Goal: Transaction & Acquisition: Register for event/course

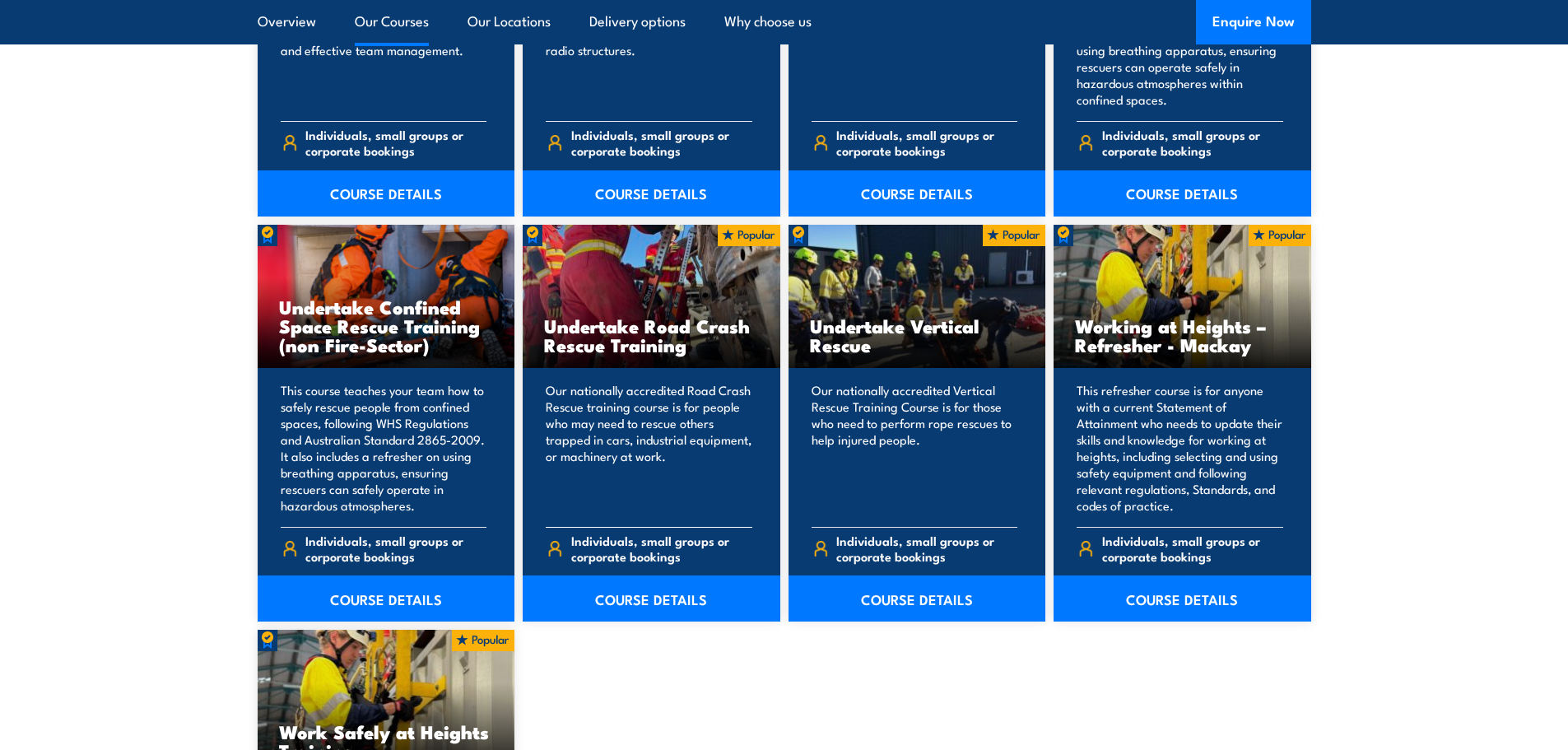
scroll to position [1564, 0]
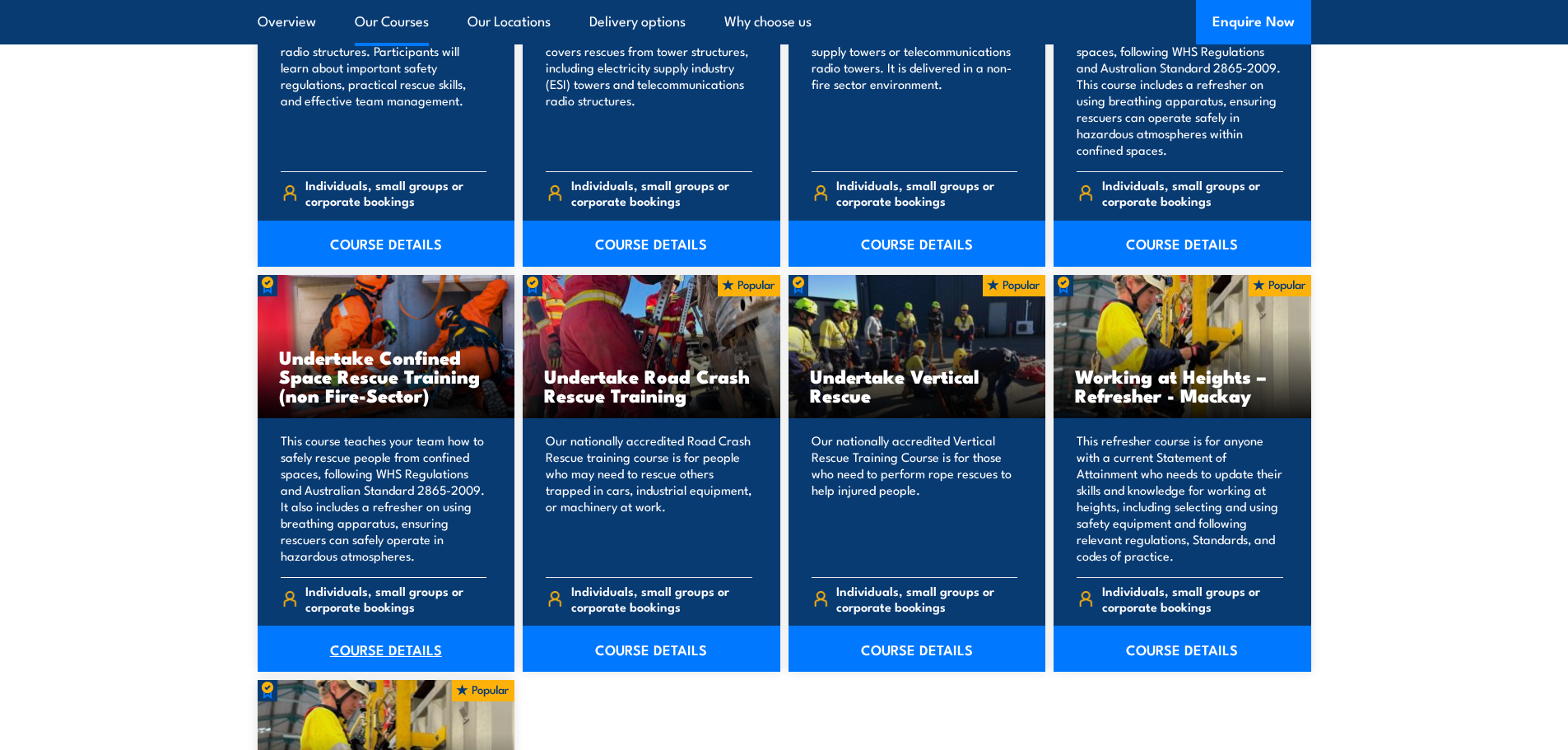
click at [400, 647] on link "COURSE DETAILS" at bounding box center [387, 648] width 258 height 46
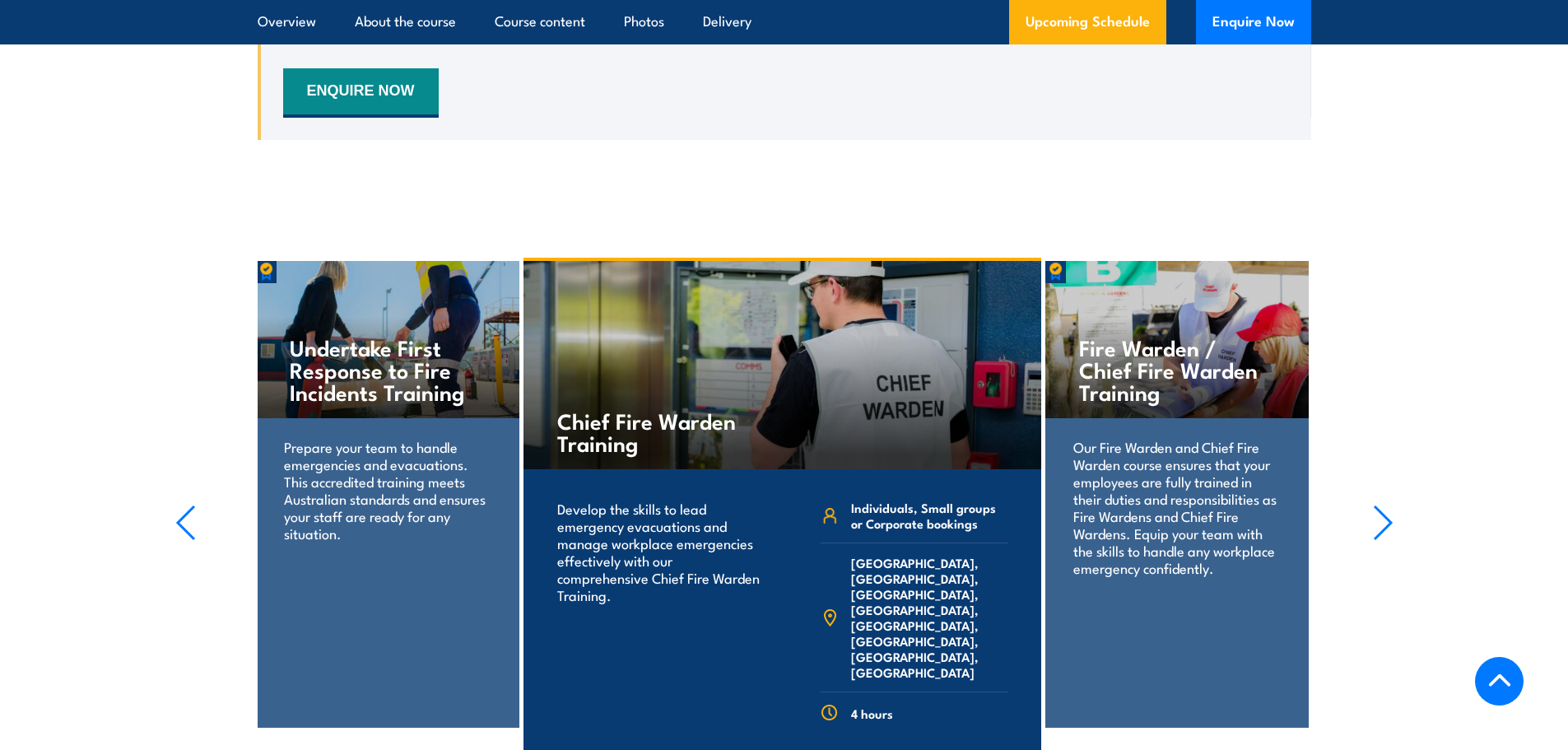
scroll to position [3292, 0]
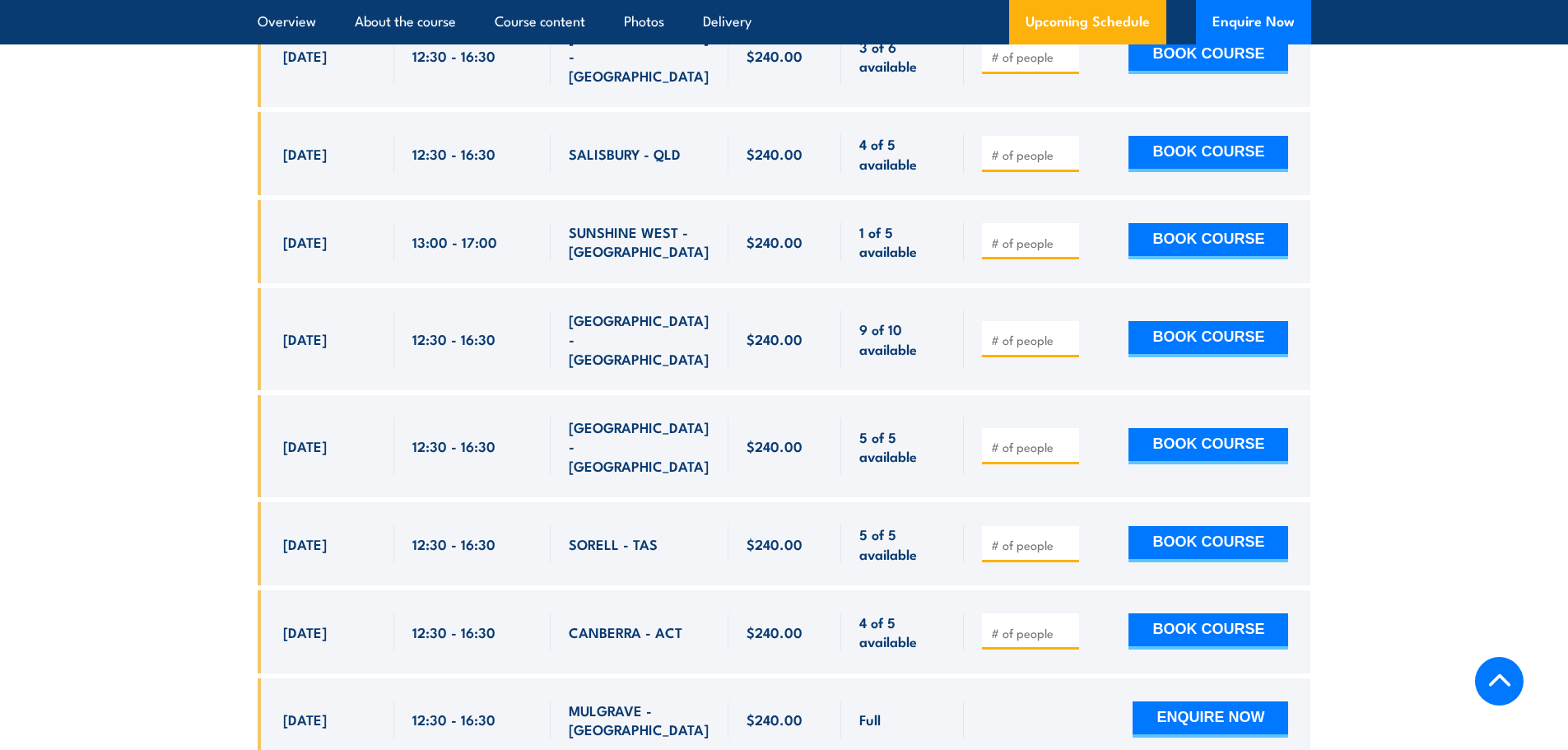
scroll to position [3621, 0]
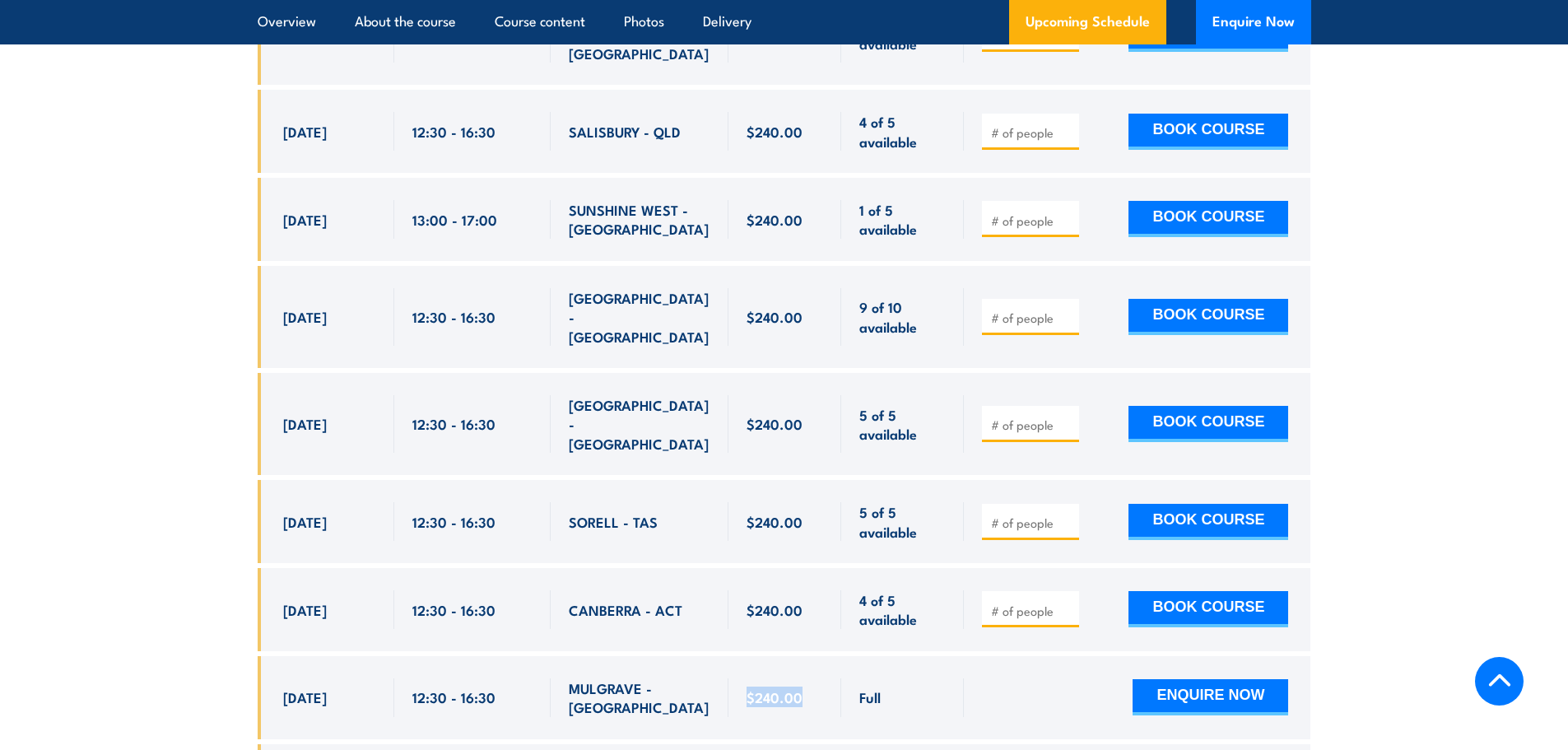
drag, startPoint x: 748, startPoint y: 576, endPoint x: 799, endPoint y: 583, distance: 51.5
click at [799, 678] on div "$240.00" at bounding box center [786, 697] width 78 height 39
copy span "$240.00"
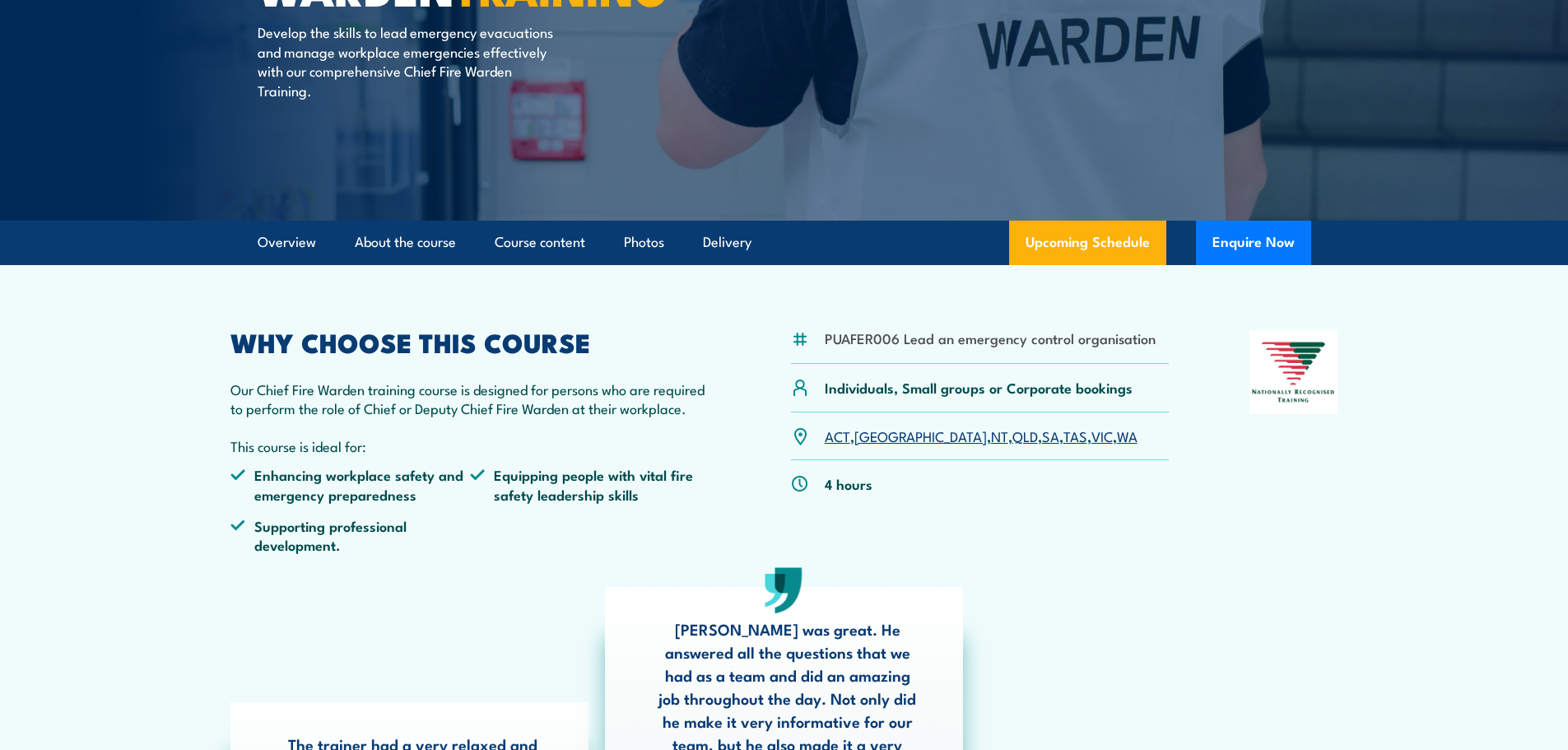
scroll to position [0, 0]
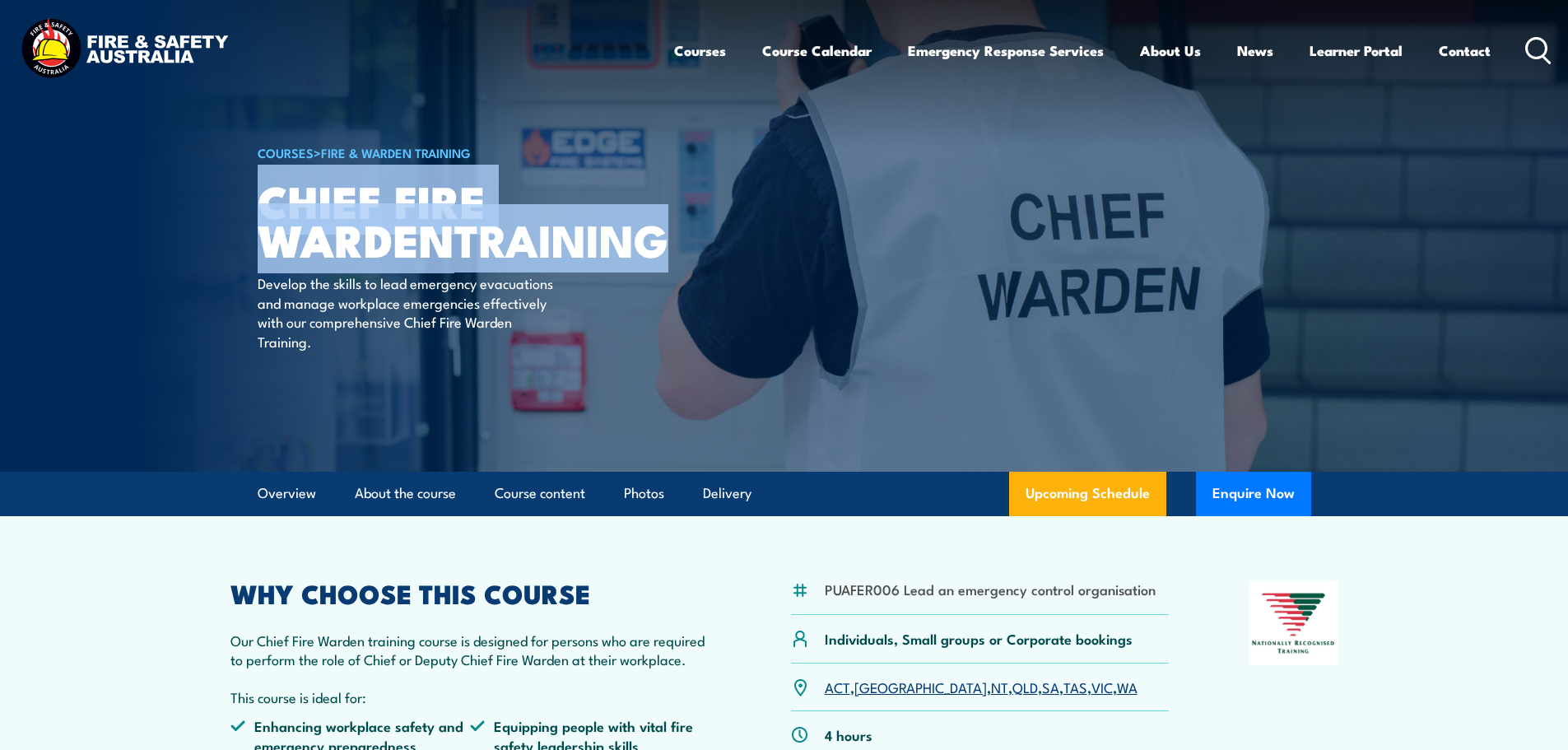
drag, startPoint x: 257, startPoint y: 196, endPoint x: 471, endPoint y: 269, distance: 226.1
click at [471, 258] on h1 "Chief Fire Warden TRAINING" at bounding box center [461, 219] width 407 height 77
copy h1 "Chief Fire Warden TRAINING"
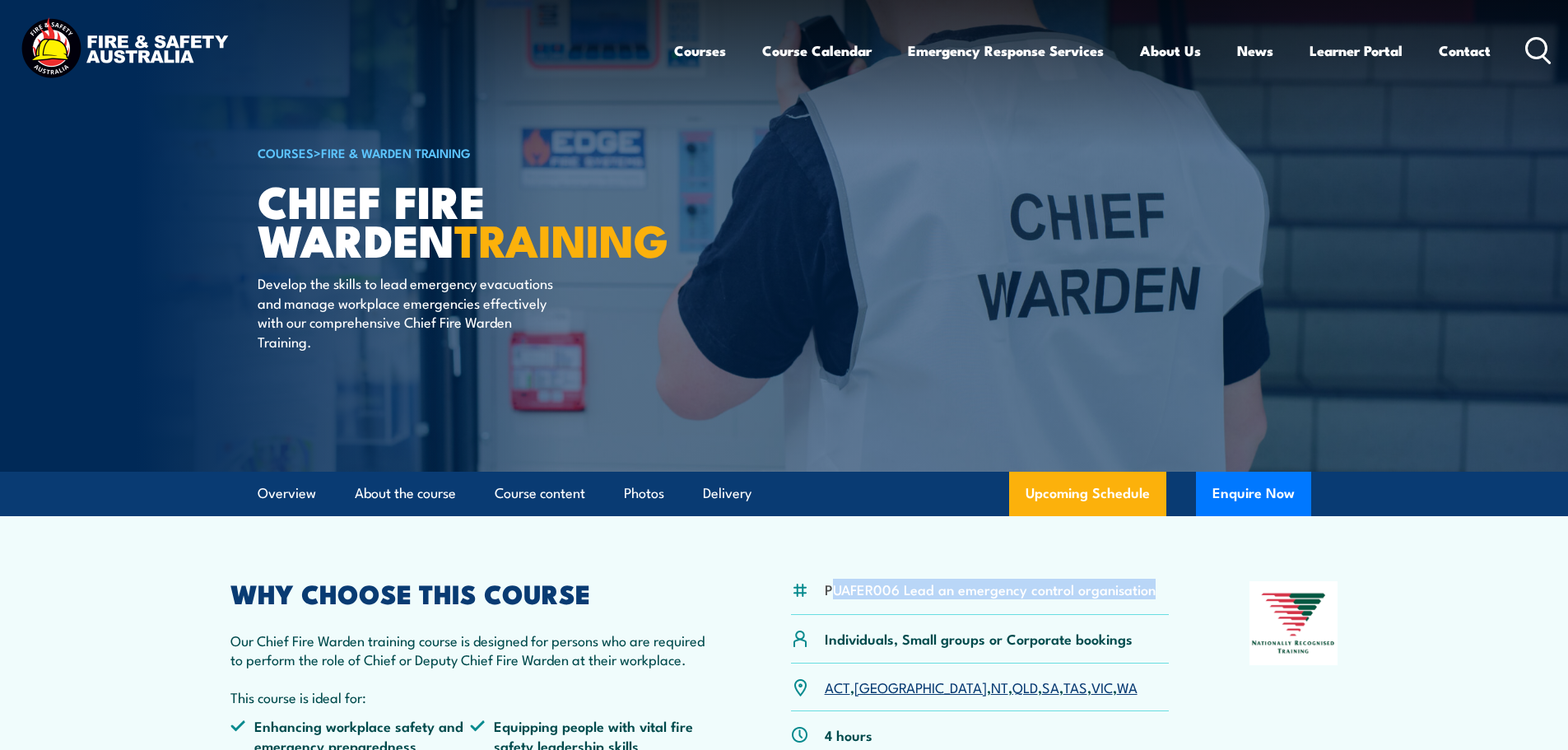
drag, startPoint x: 833, startPoint y: 592, endPoint x: 1154, endPoint y: 604, distance: 321.2
click at [1154, 604] on div "PUAFER006 Lead an emergency control organisation" at bounding box center [980, 598] width 379 height 34
click at [1174, 604] on div "PUAFER006 Lead an emergency control organisation Individuals, Small groups or C…" at bounding box center [785, 700] width 1108 height 237
drag, startPoint x: 1154, startPoint y: 594, endPoint x: 825, endPoint y: 594, distance: 329.0
click at [825, 594] on div "PUAFER006 Lead an emergency control organisation" at bounding box center [980, 598] width 379 height 34
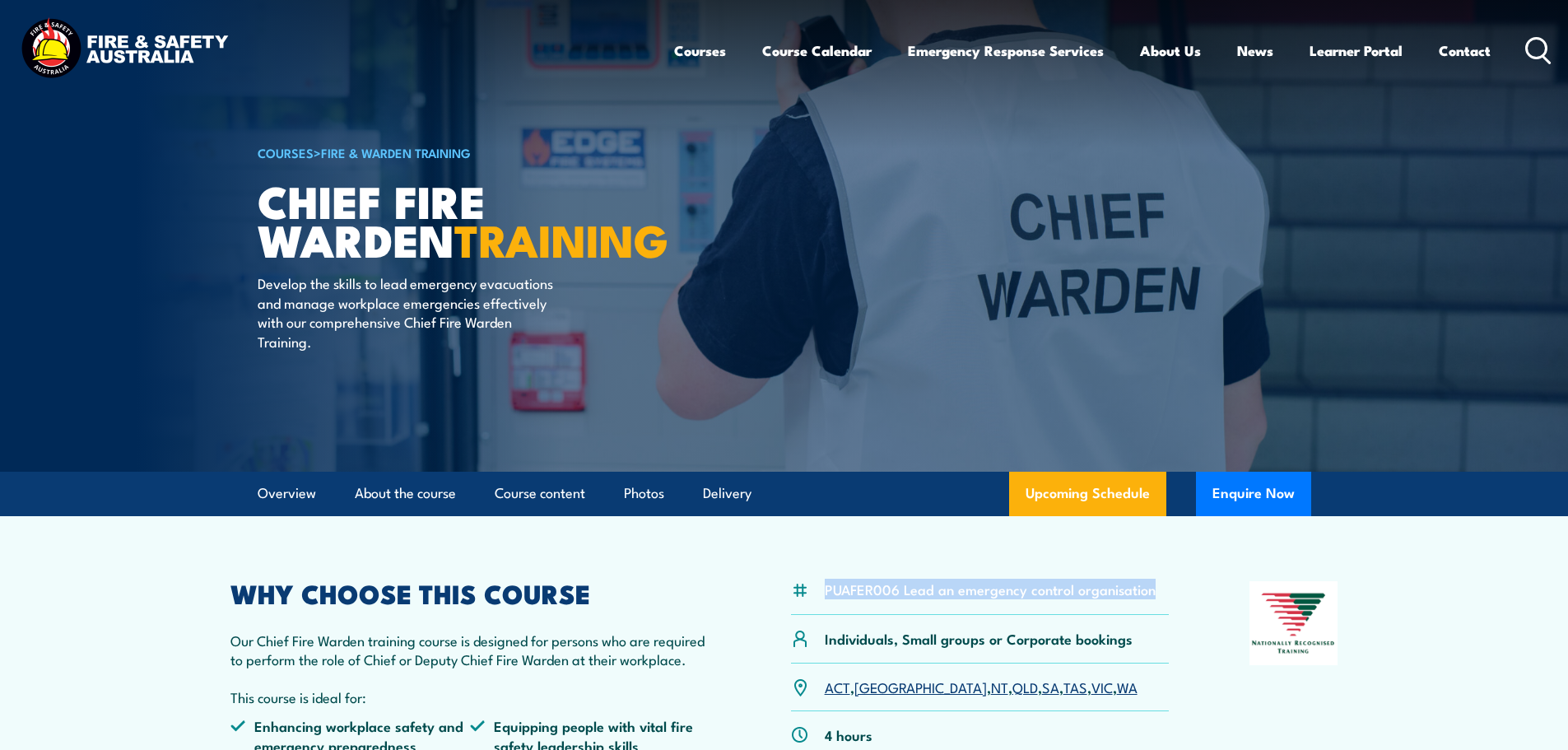
copy li "PUAFER006 Lead an emergency control organisation"
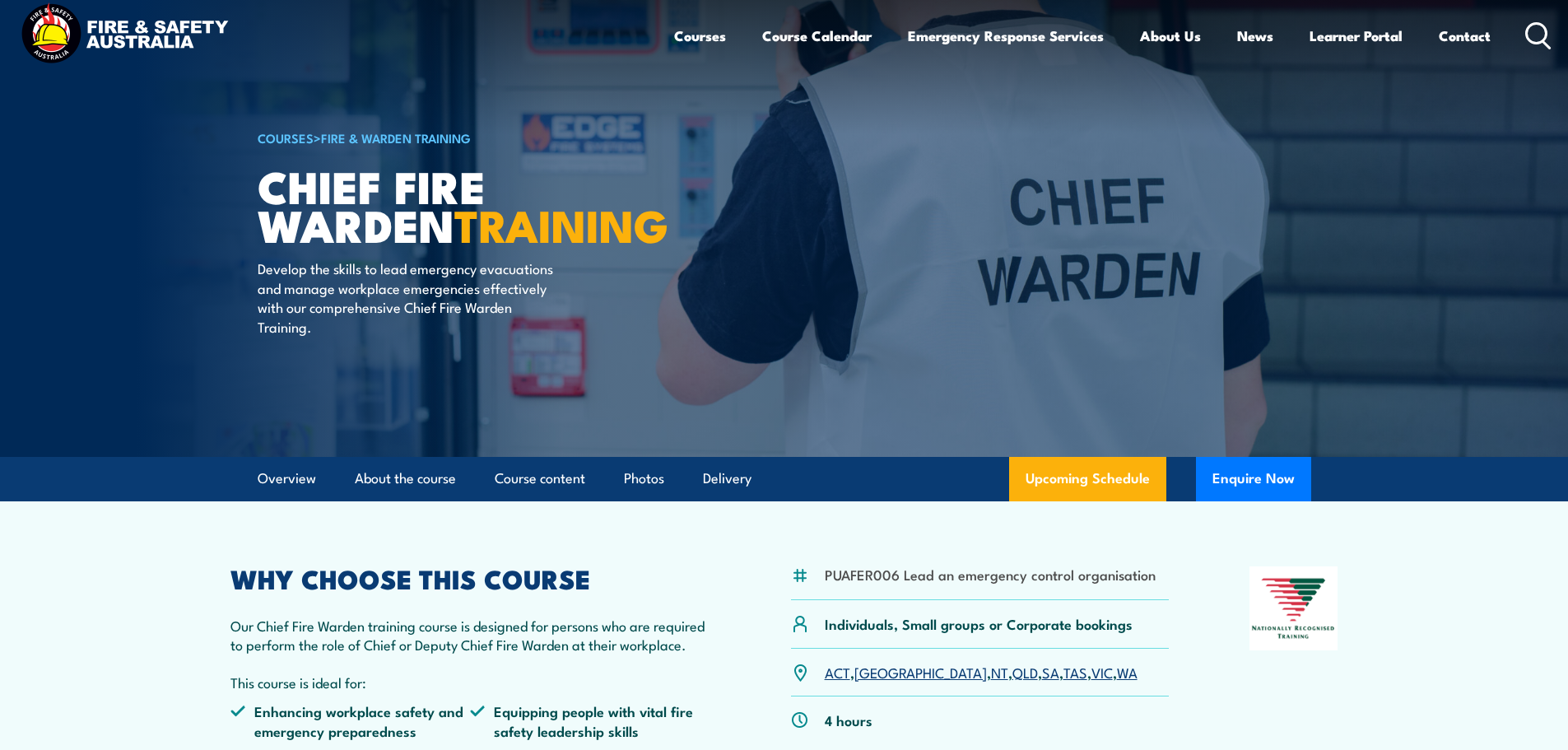
scroll to position [17, 0]
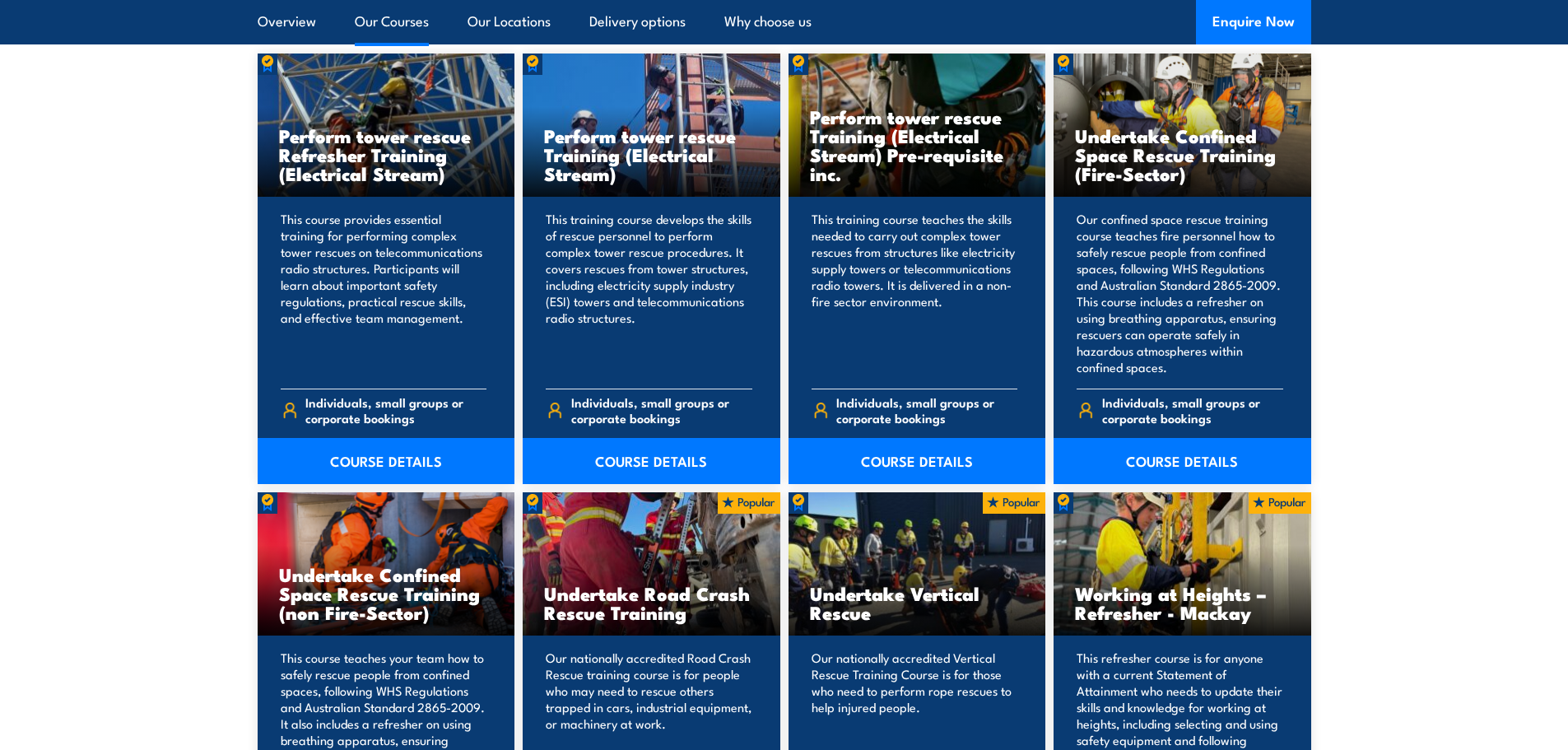
scroll to position [1316, 0]
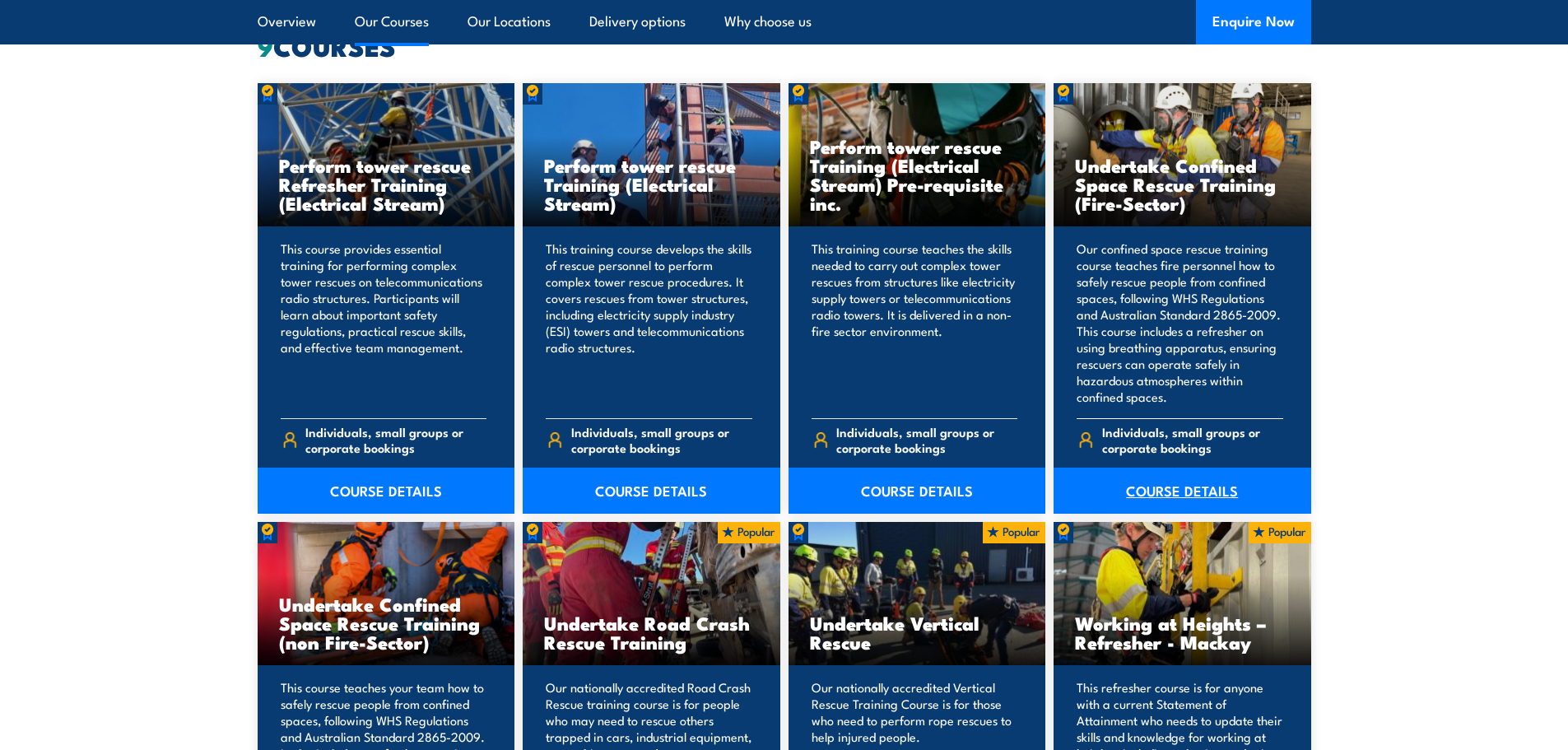
click at [1169, 490] on link "COURSE DETAILS" at bounding box center [1183, 490] width 258 height 46
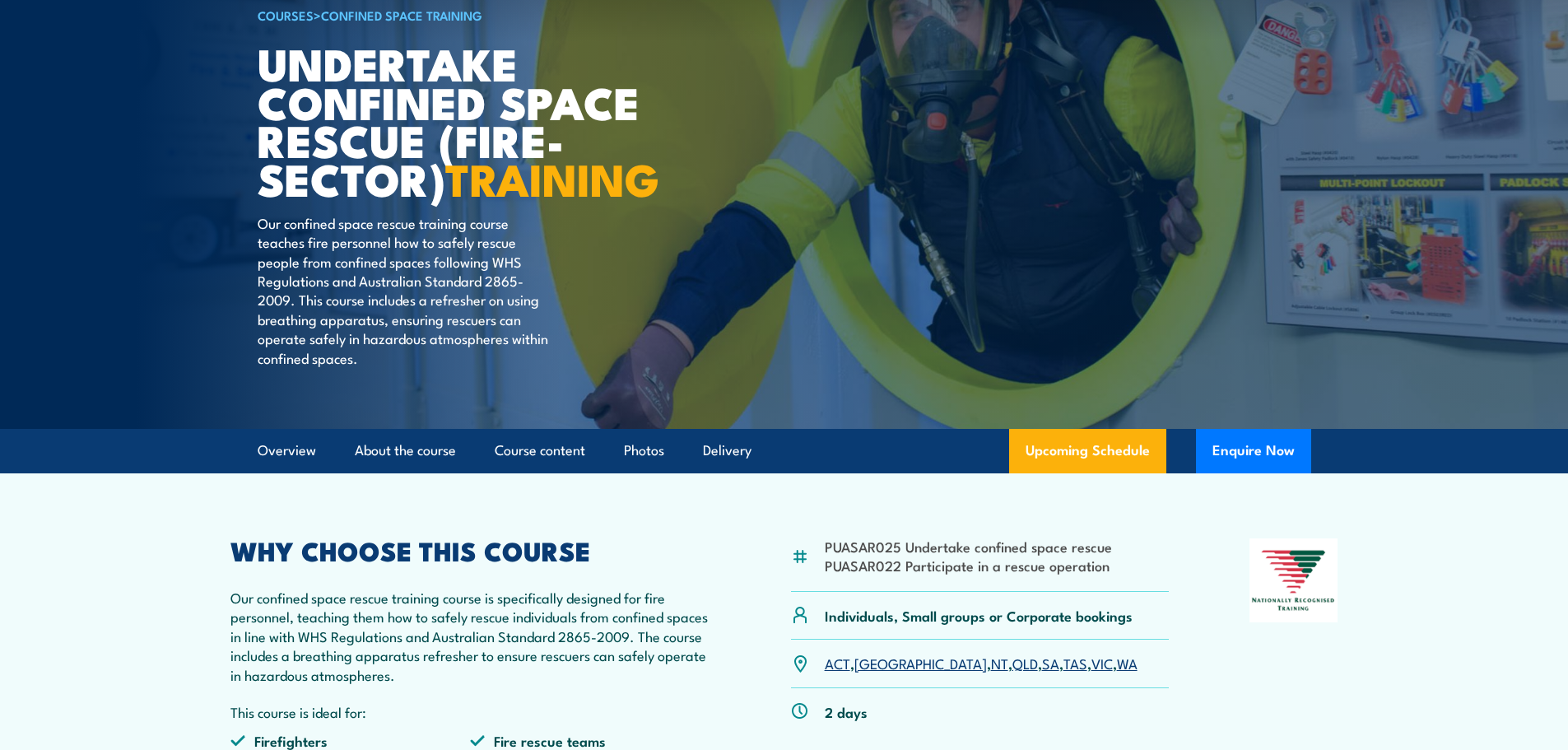
scroll to position [83, 0]
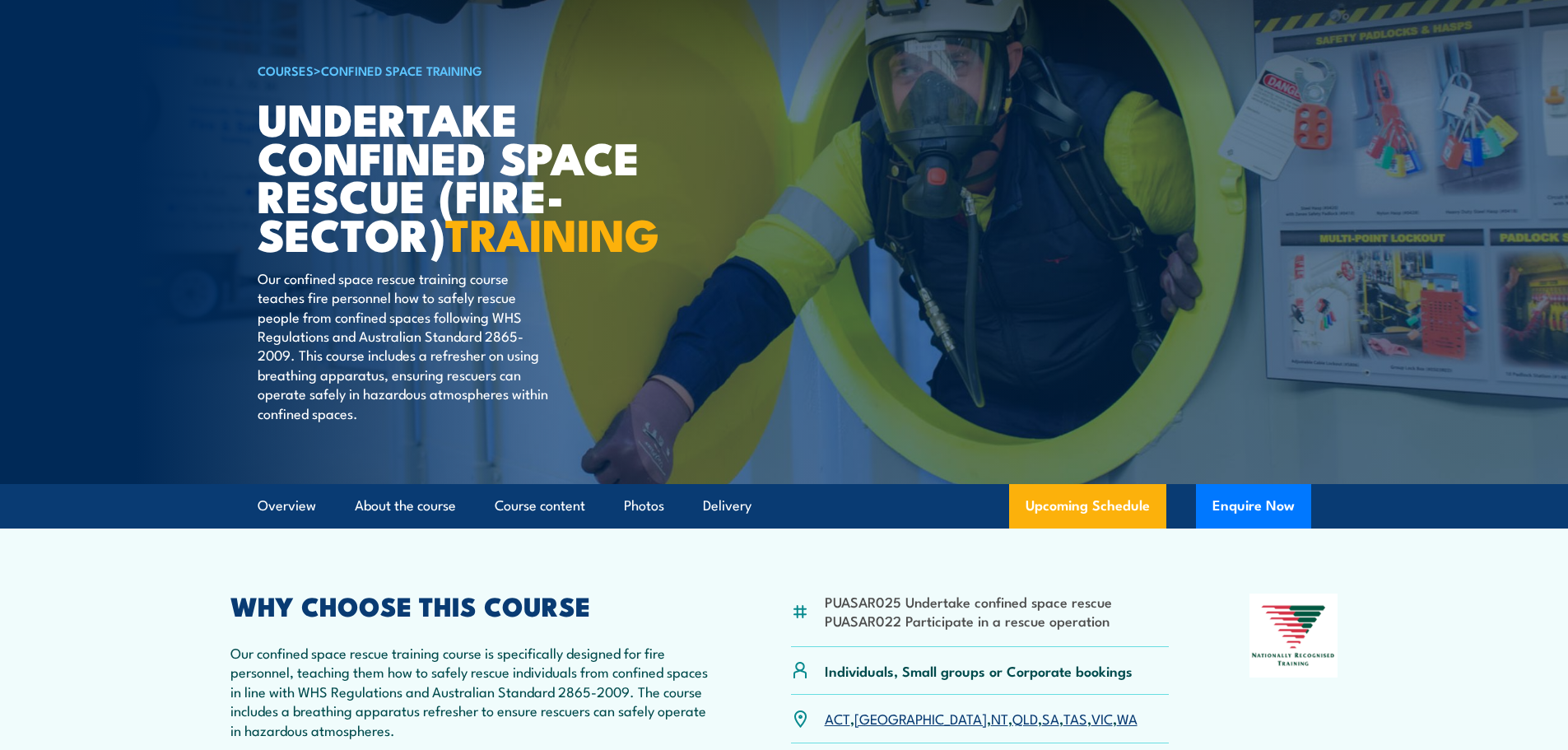
click at [265, 115] on h1 "Undertake Confined Space Rescue (Fire-Sector) TRAINING" at bounding box center [461, 175] width 407 height 154
click at [259, 113] on h1 "Undertake Confined Space Rescue (Fire-Sector) TRAINING" at bounding box center [461, 175] width 407 height 154
drag, startPoint x: 299, startPoint y: 317, endPoint x: 475, endPoint y: 322, distance: 176.1
click at [475, 322] on p "Our confined space rescue training course teaches fire personnel how to safely …" at bounding box center [408, 345] width 300 height 154
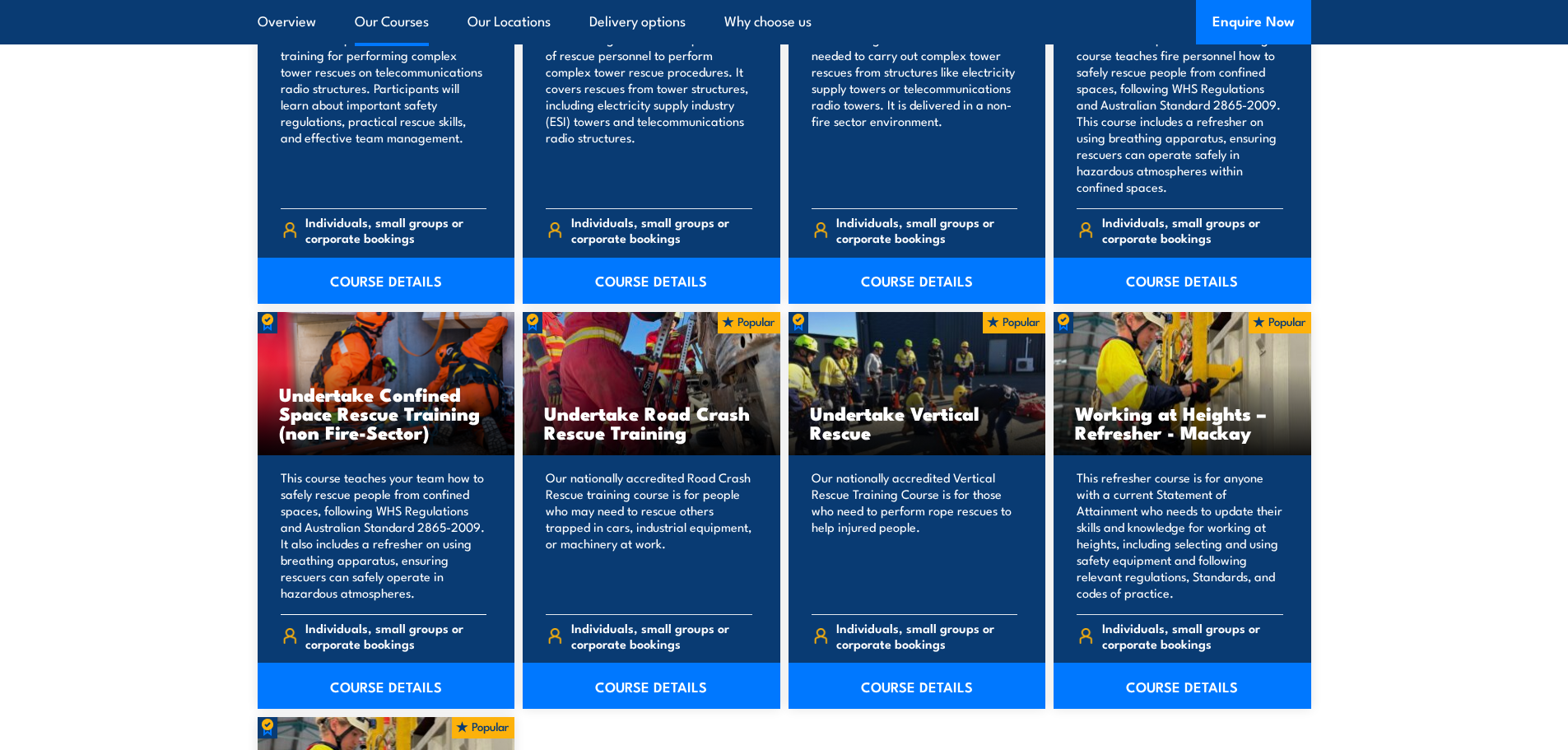
scroll to position [1564, 0]
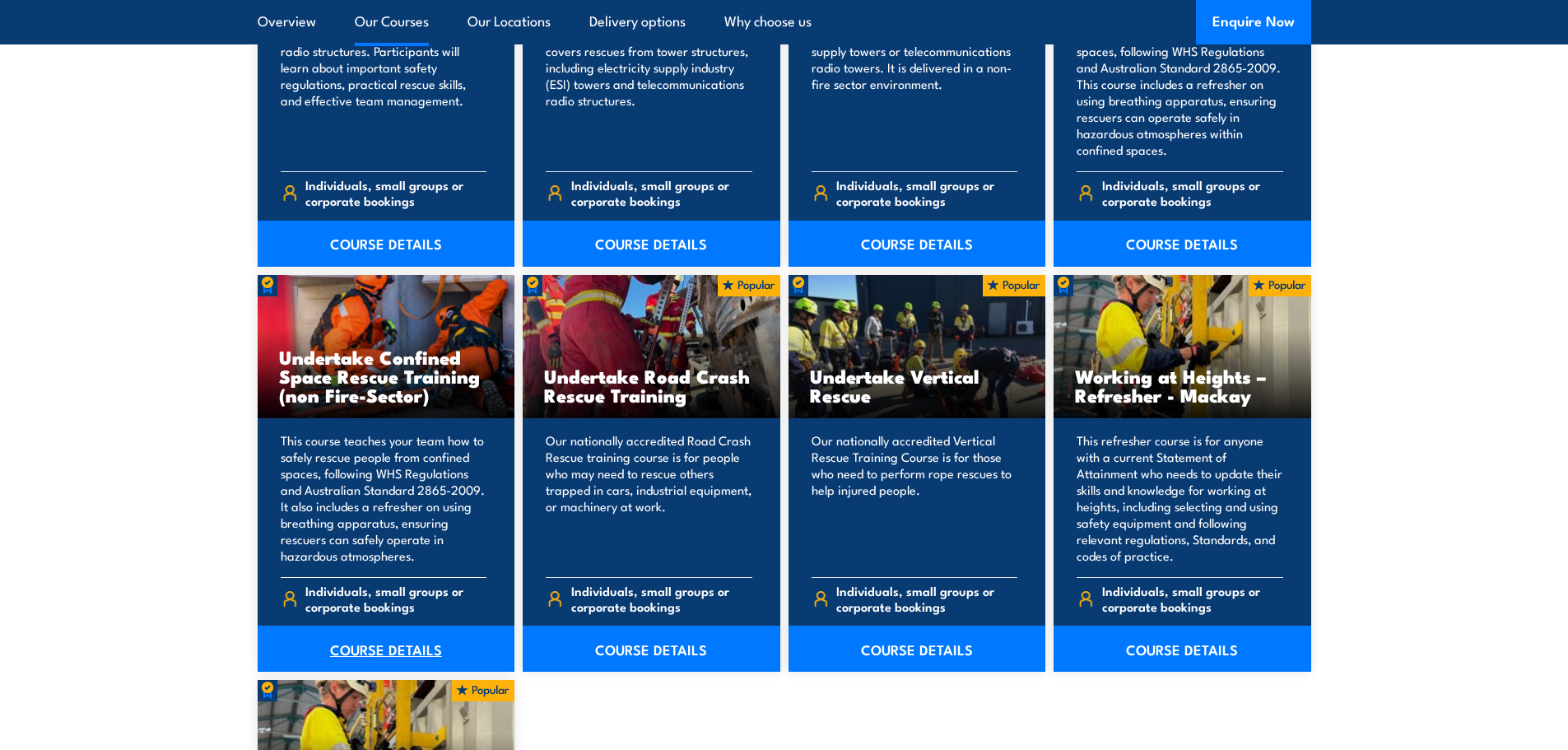
click at [380, 645] on link "COURSE DETAILS" at bounding box center [387, 648] width 258 height 46
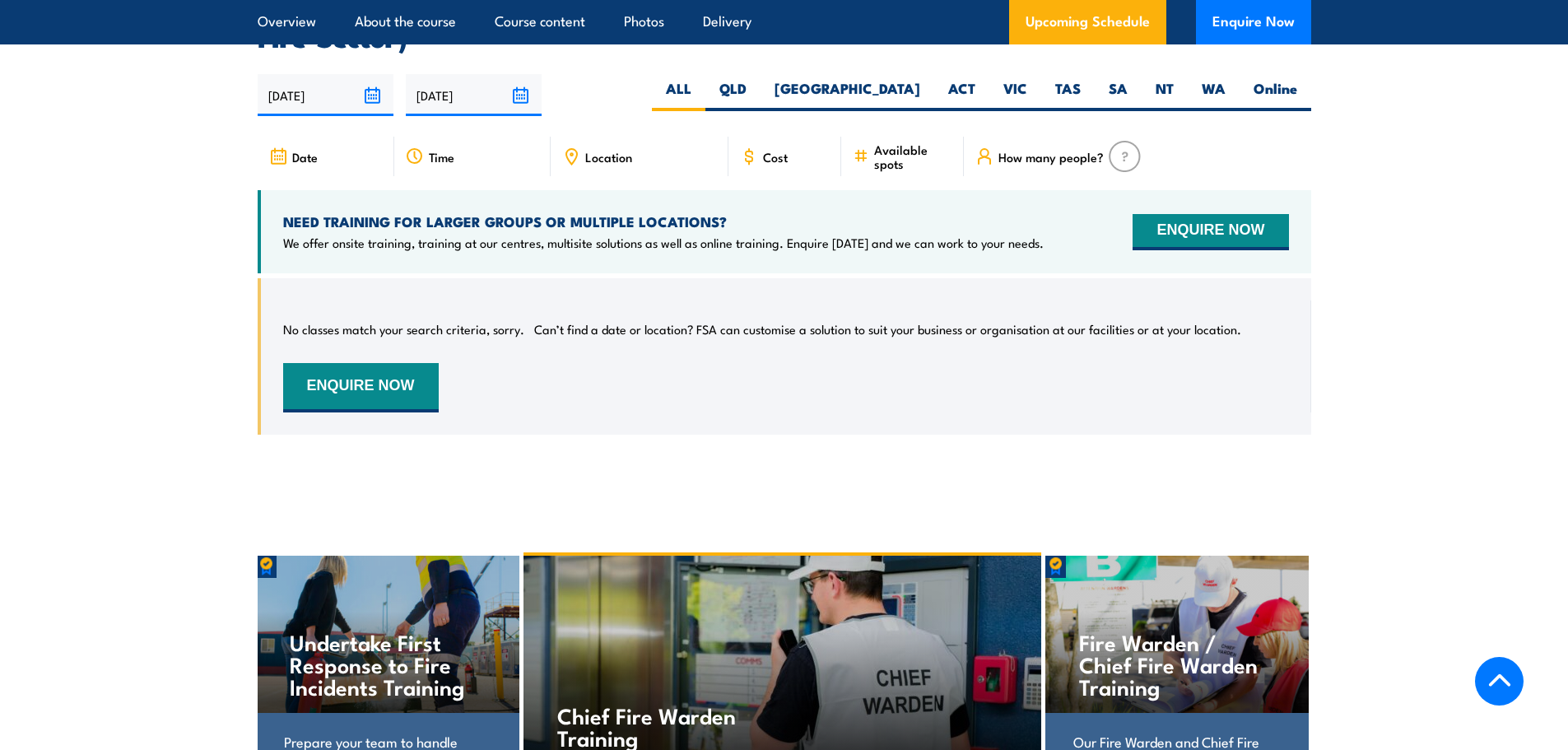
scroll to position [2878, 0]
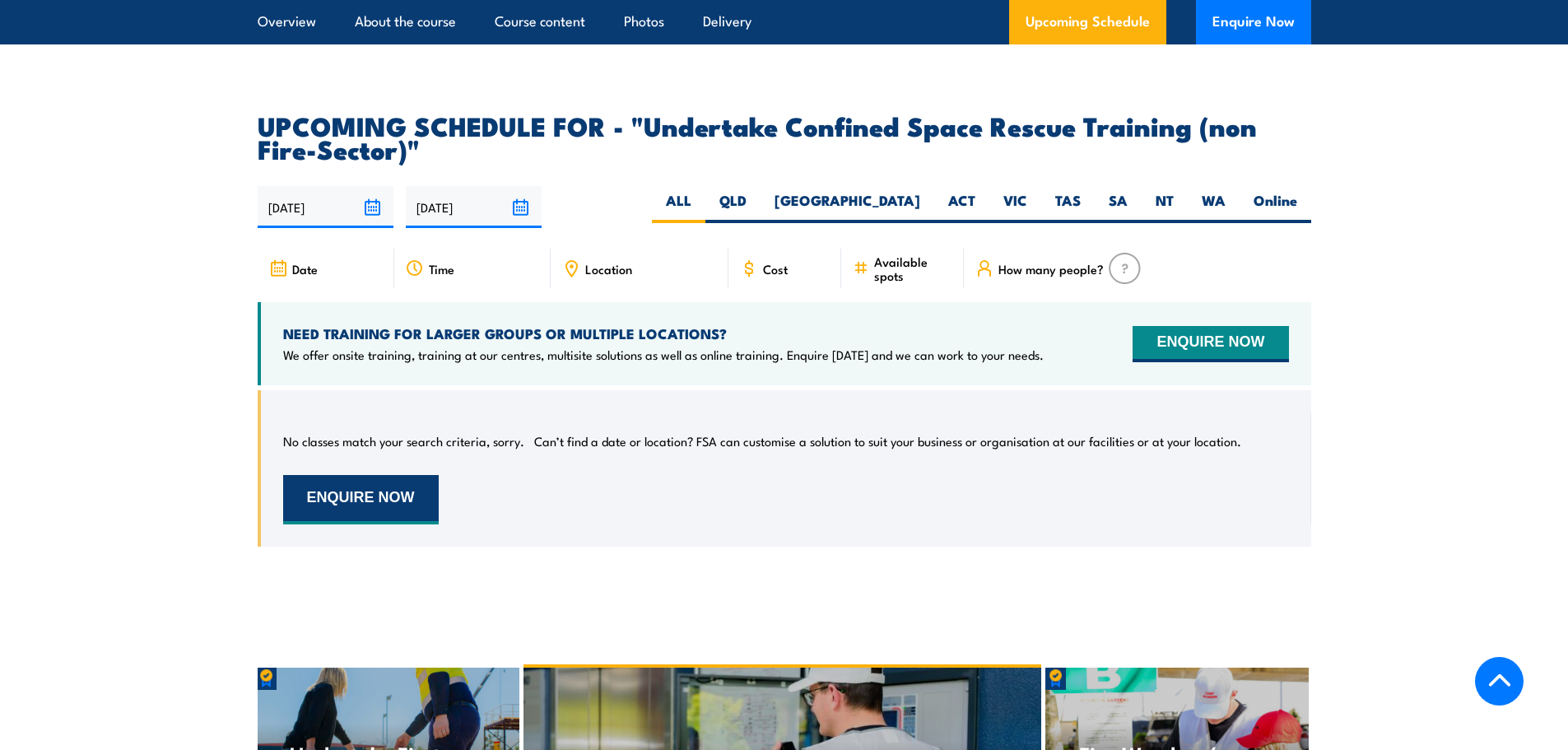
click at [371, 476] on button "ENQUIRE NOW" at bounding box center [361, 499] width 155 height 50
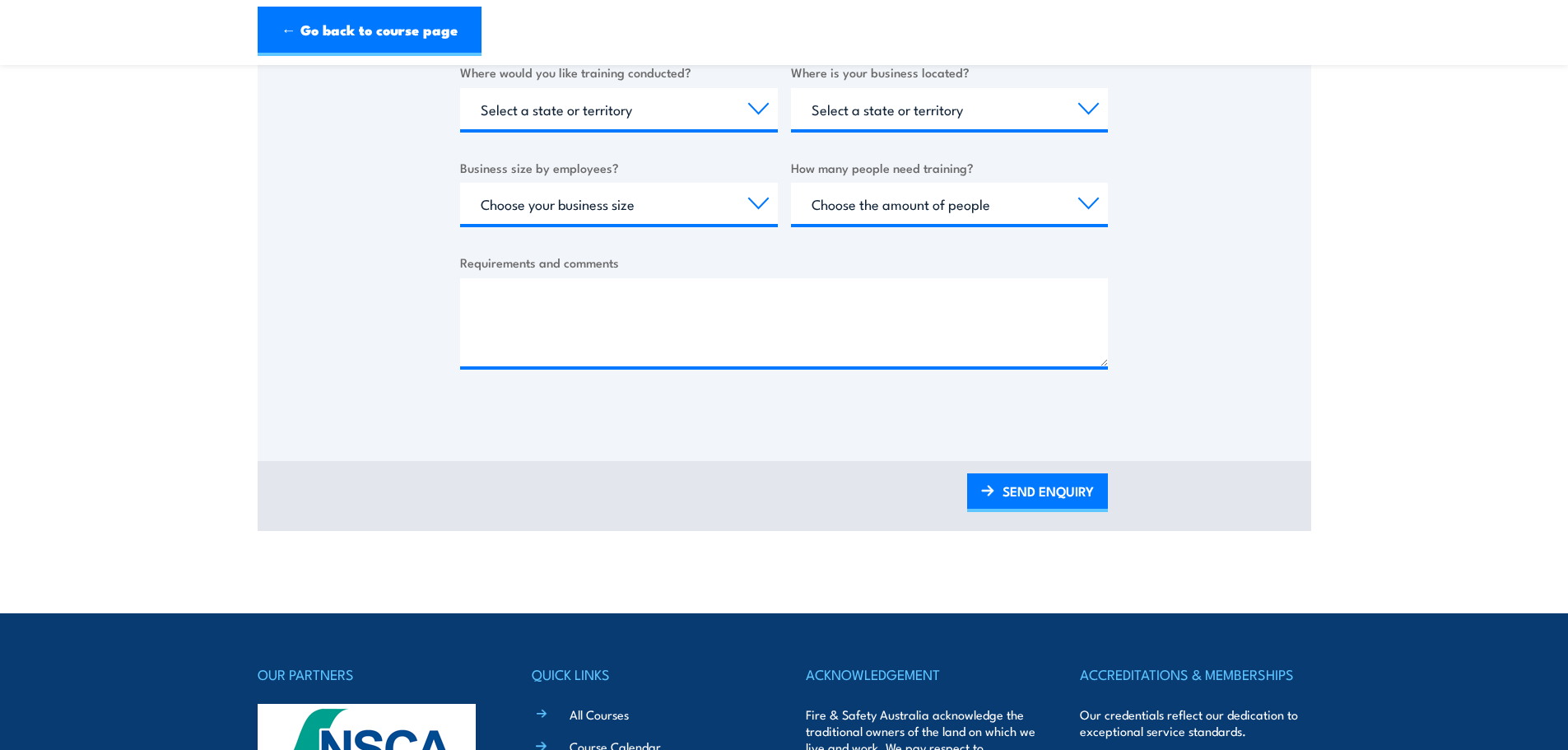
scroll to position [494, 0]
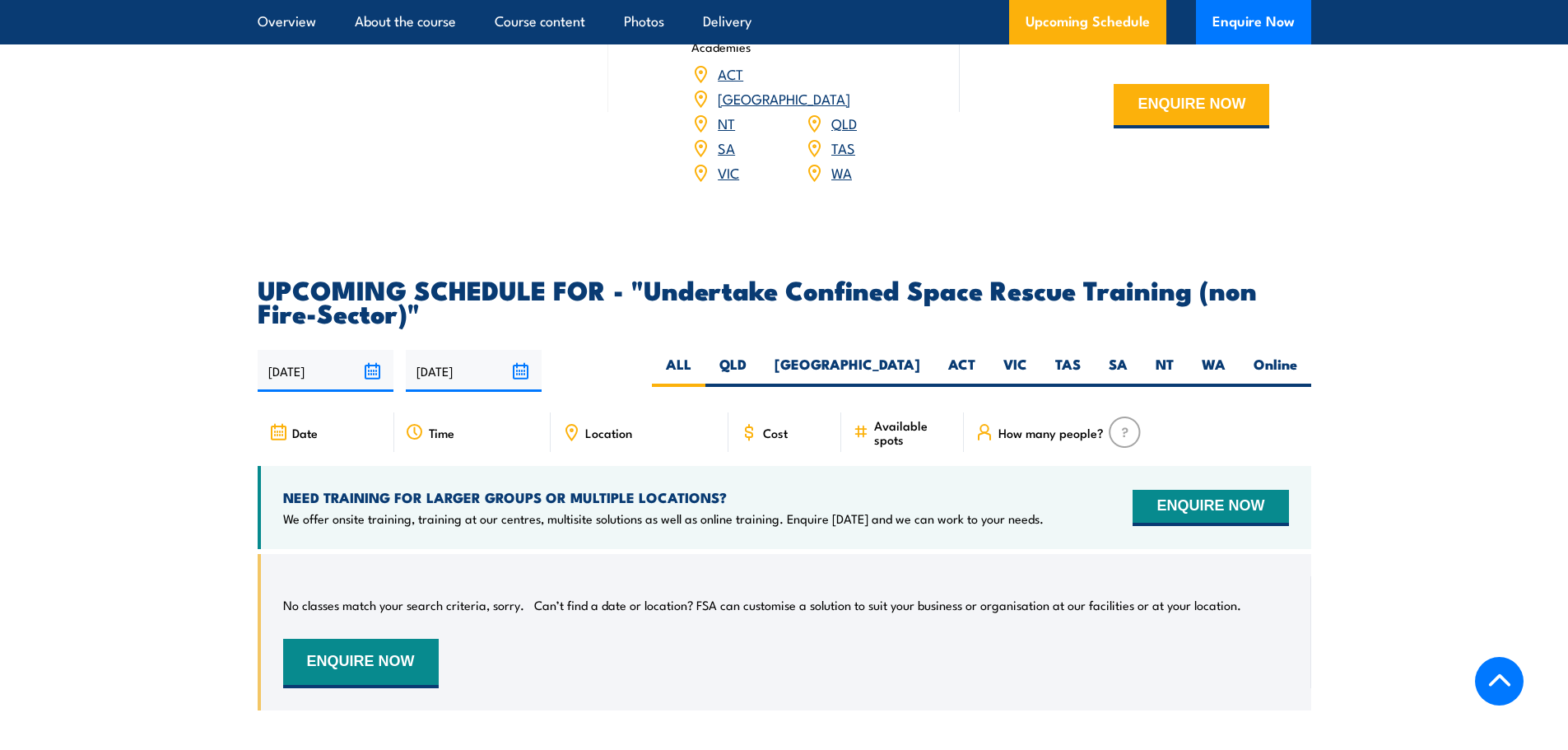
scroll to position [2714, 0]
click at [1212, 356] on label "WA" at bounding box center [1213, 371] width 52 height 32
click at [1226, 356] on input "WA" at bounding box center [1231, 361] width 11 height 11
radio input "true"
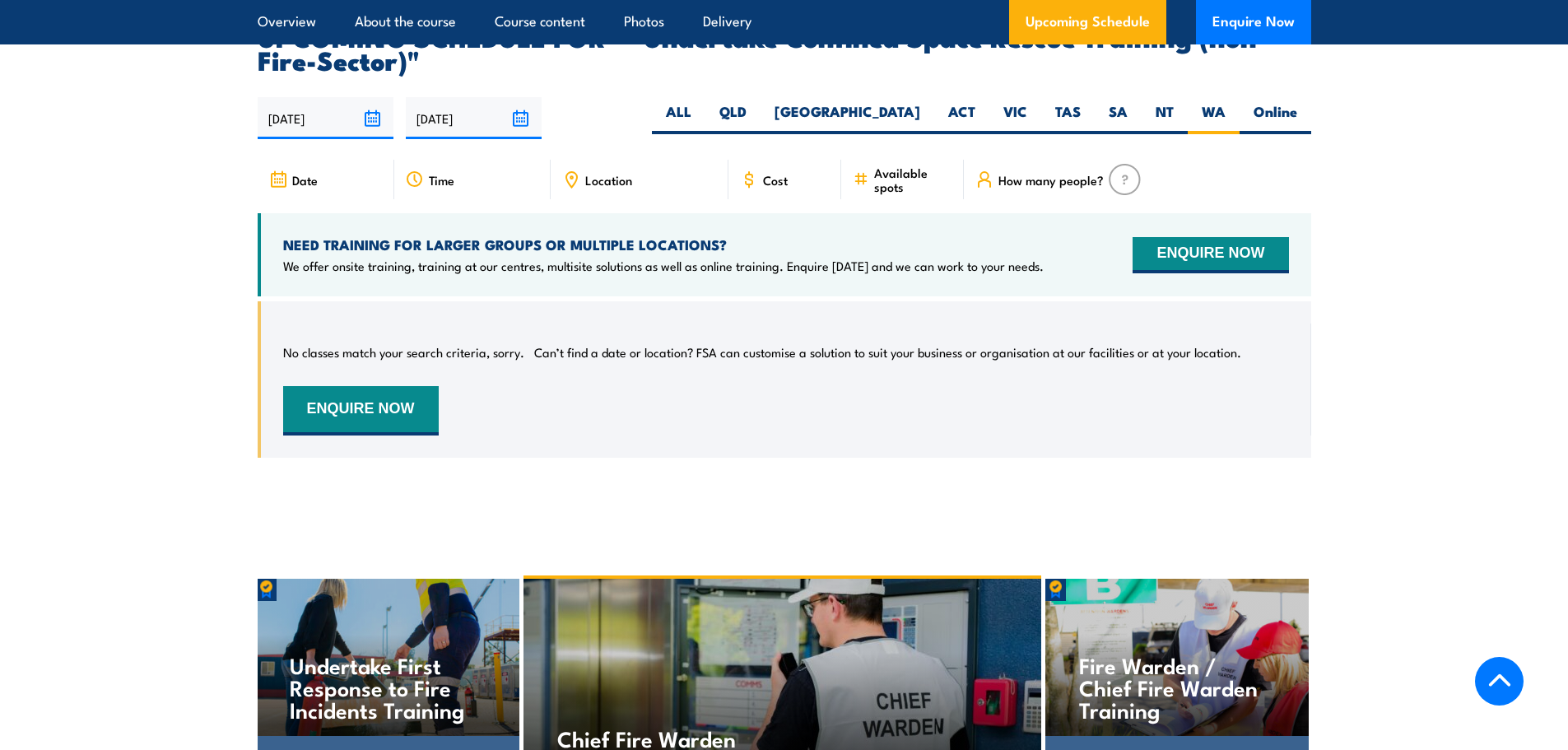
scroll to position [2639, 0]
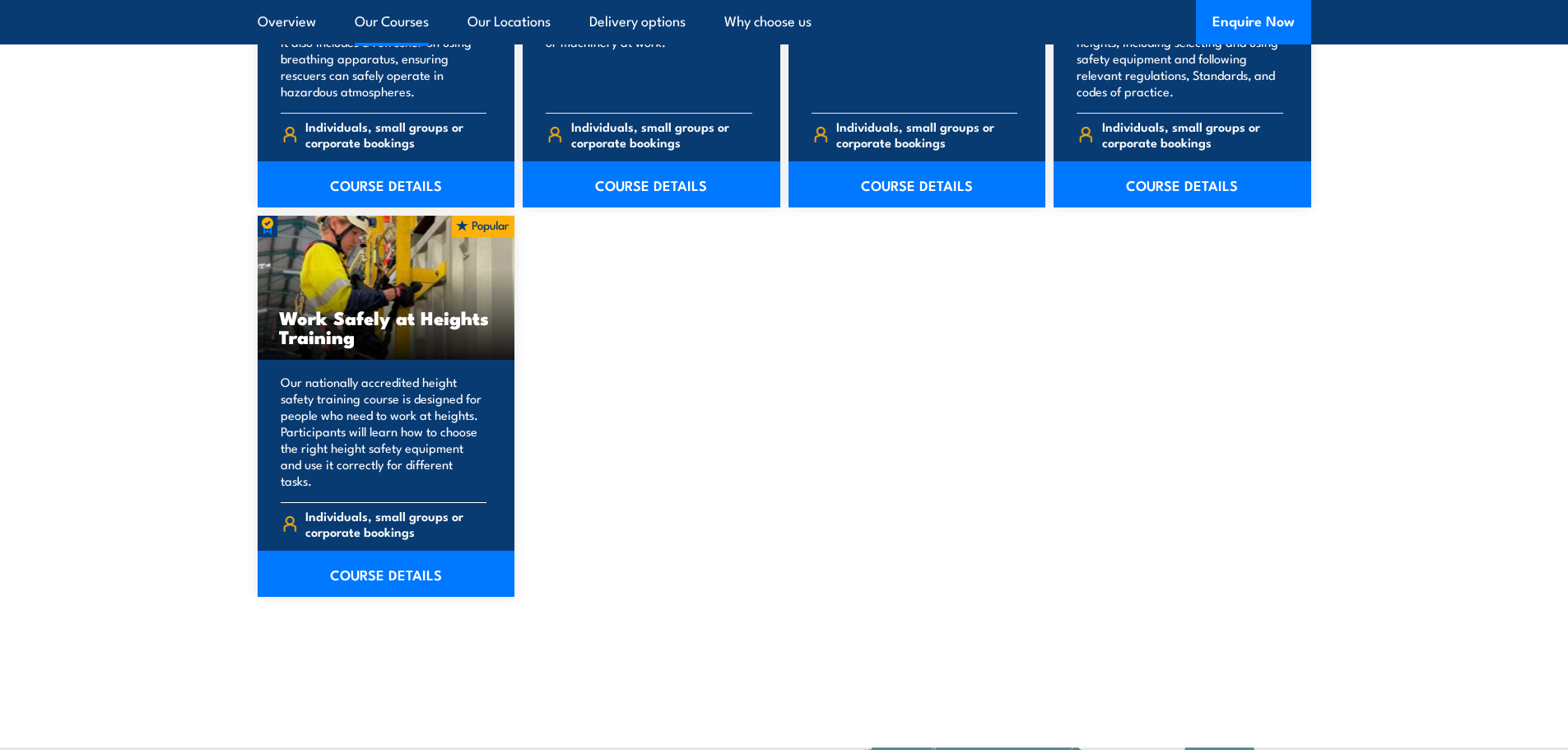
scroll to position [2057, 0]
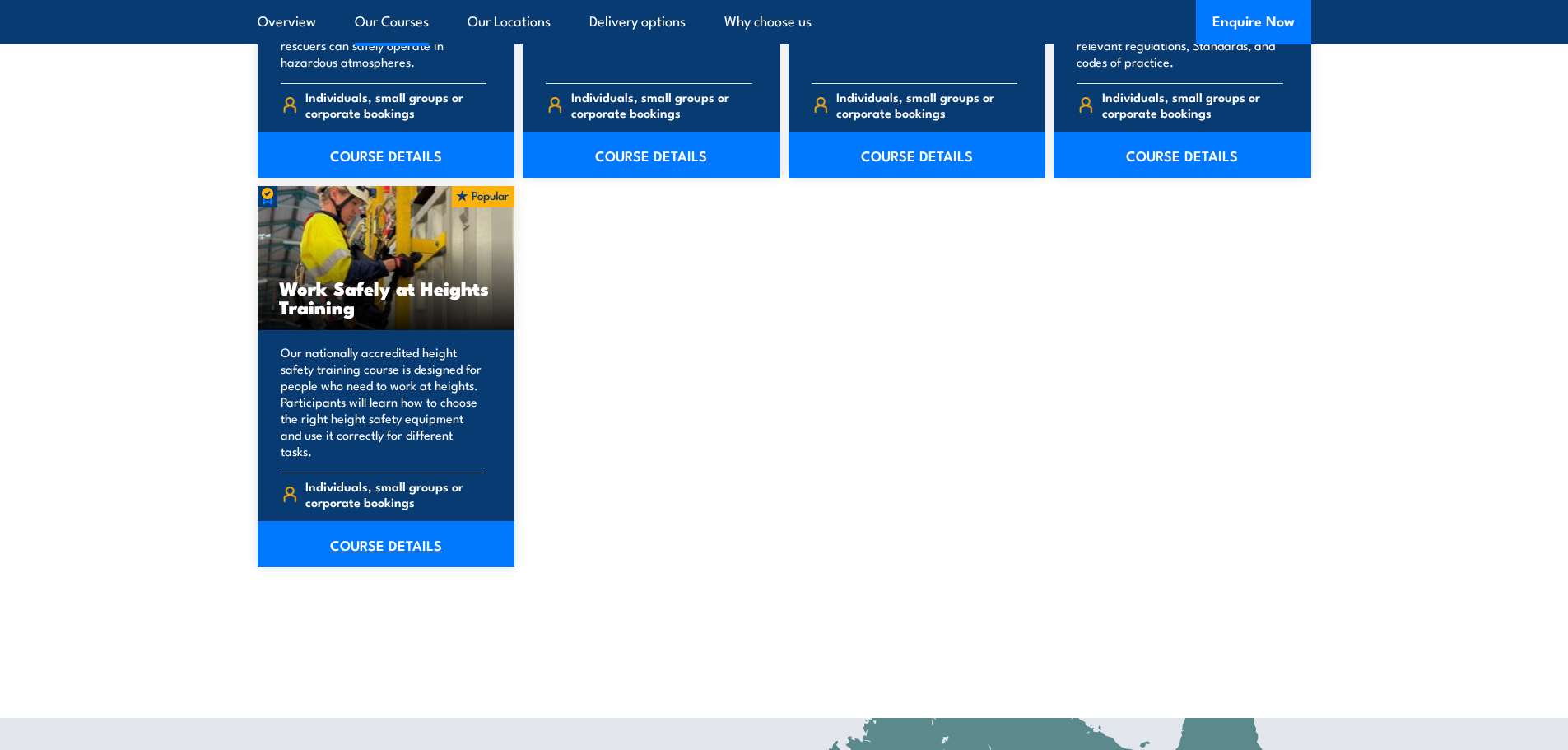
click at [382, 530] on link "COURSE DETAILS" at bounding box center [387, 544] width 258 height 46
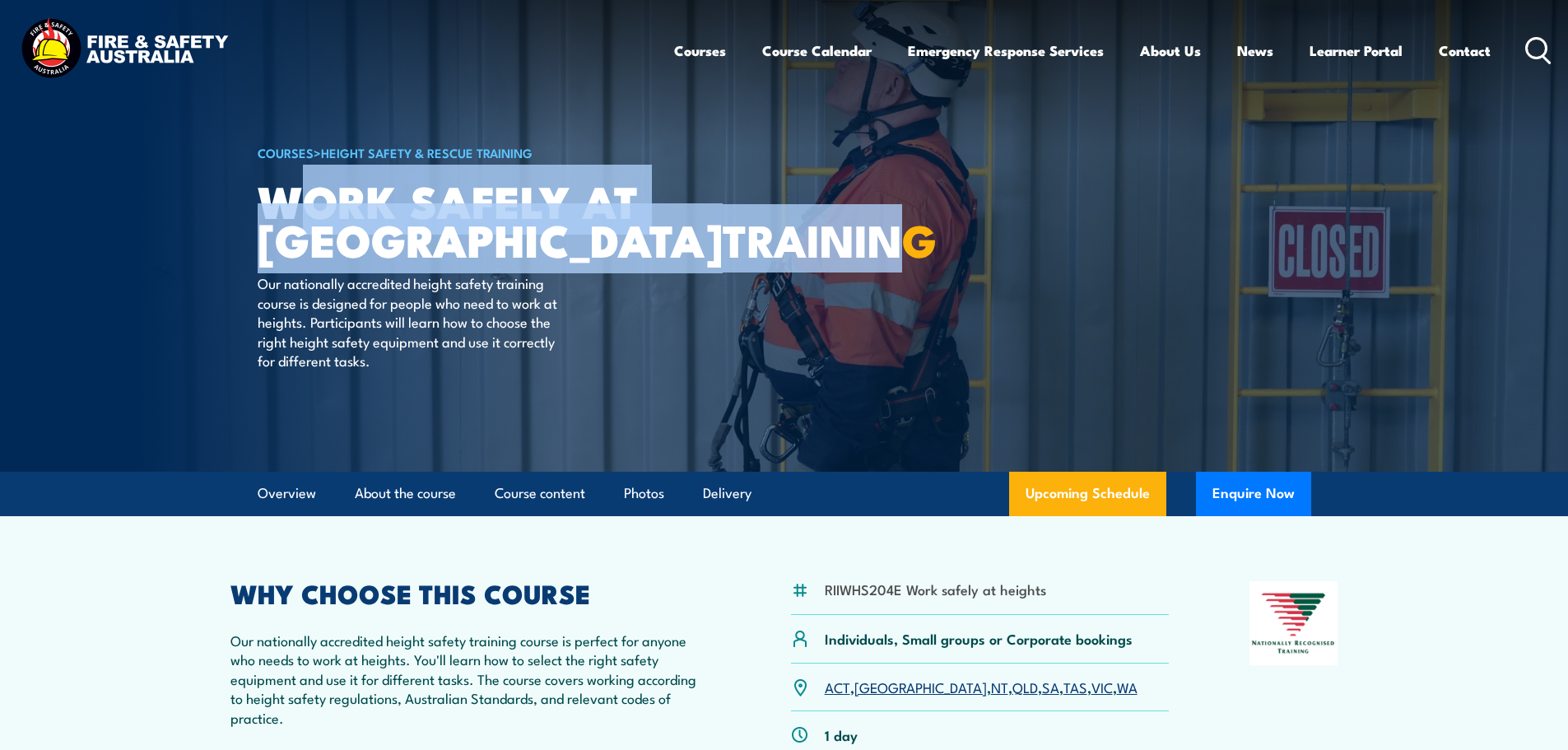
drag, startPoint x: 445, startPoint y: 241, endPoint x: 296, endPoint y: 206, distance: 153.1
click at [296, 206] on h1 "Work Safely at Heights TRAINING" at bounding box center [461, 219] width 407 height 77
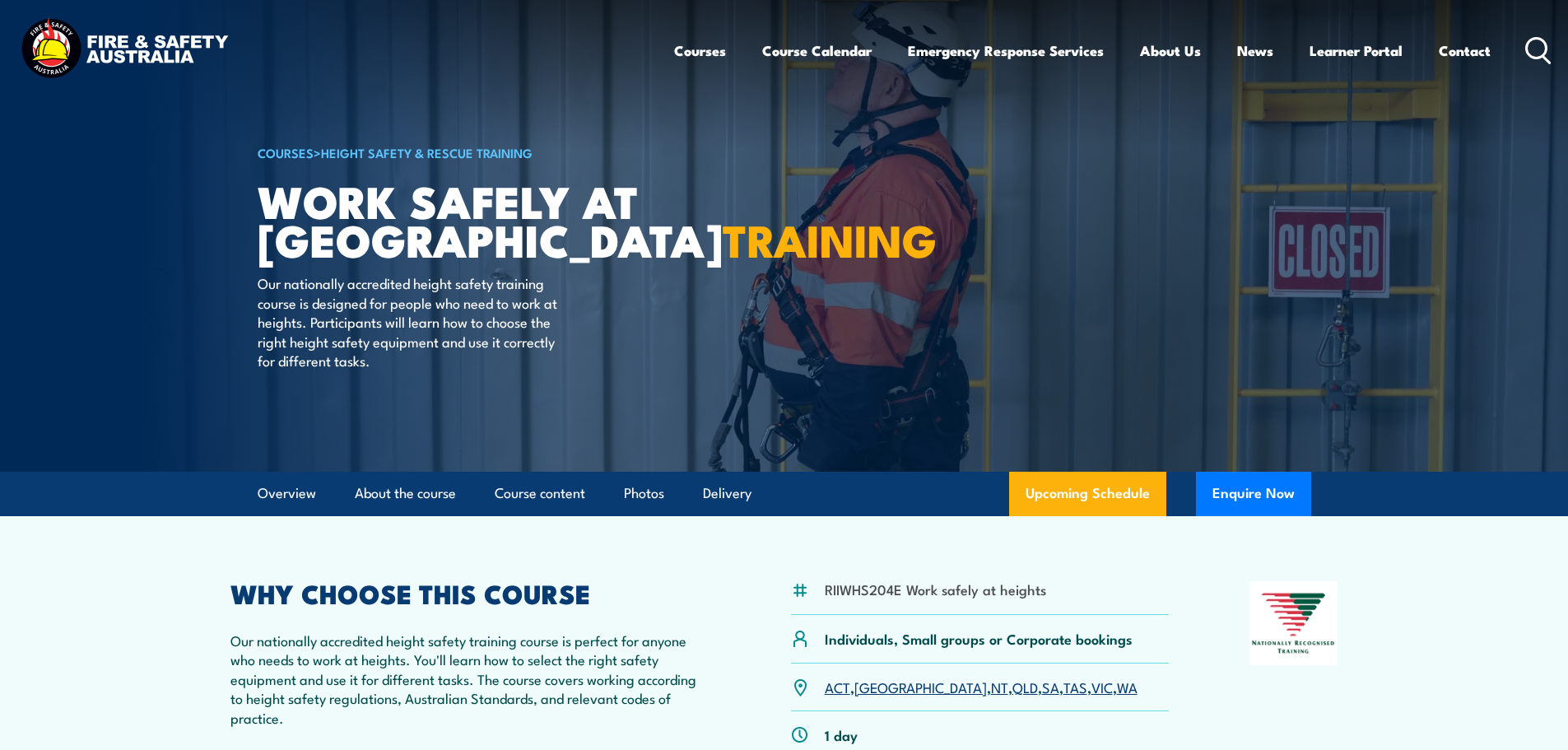
click at [726, 557] on article "RIIWHS204E Work safely at heights Individuals, Small groups or Corporate bookin…" at bounding box center [784, 705] width 1152 height 380
click at [265, 194] on h1 "Work Safely at Heights TRAINING" at bounding box center [461, 219] width 407 height 77
drag, startPoint x: 392, startPoint y: 646, endPoint x: 568, endPoint y: 644, distance: 176.0
click at [568, 644] on p "Our nationally accredited height safety training course is perfect for anyone w…" at bounding box center [471, 678] width 480 height 96
drag, startPoint x: 388, startPoint y: 639, endPoint x: 560, endPoint y: 640, distance: 172.0
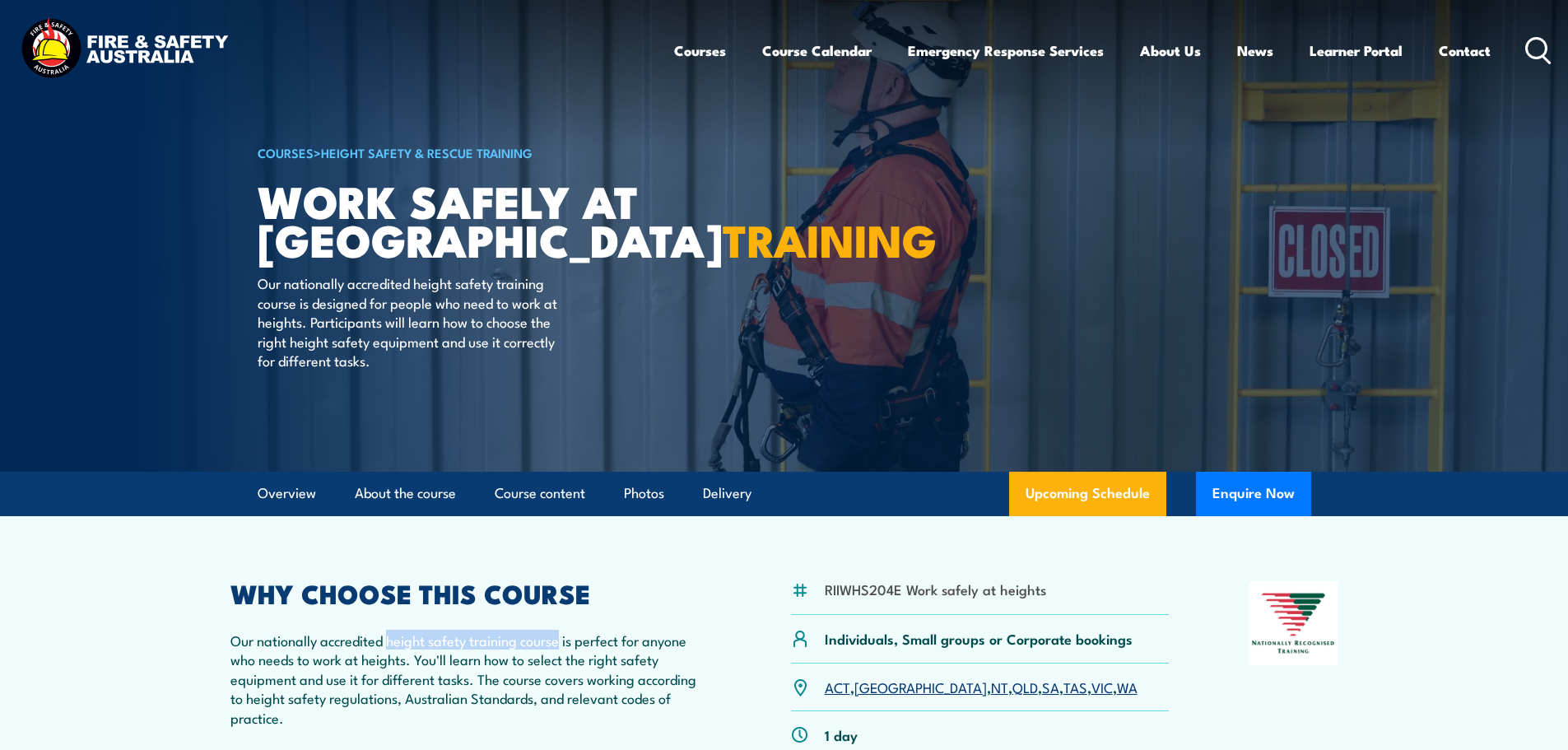
click at [560, 640] on p "Our nationally accredited height safety training course is perfect for anyone w…" at bounding box center [471, 678] width 480 height 96
copy p "height safety training course"
click at [961, 596] on li "RIIWHS204E Work safely at heights" at bounding box center [935, 589] width 222 height 19
drag, startPoint x: 822, startPoint y: 589, endPoint x: 1047, endPoint y: 592, distance: 225.0
click at [1047, 592] on div "RIIWHS204E Work safely at heights" at bounding box center [980, 598] width 379 height 34
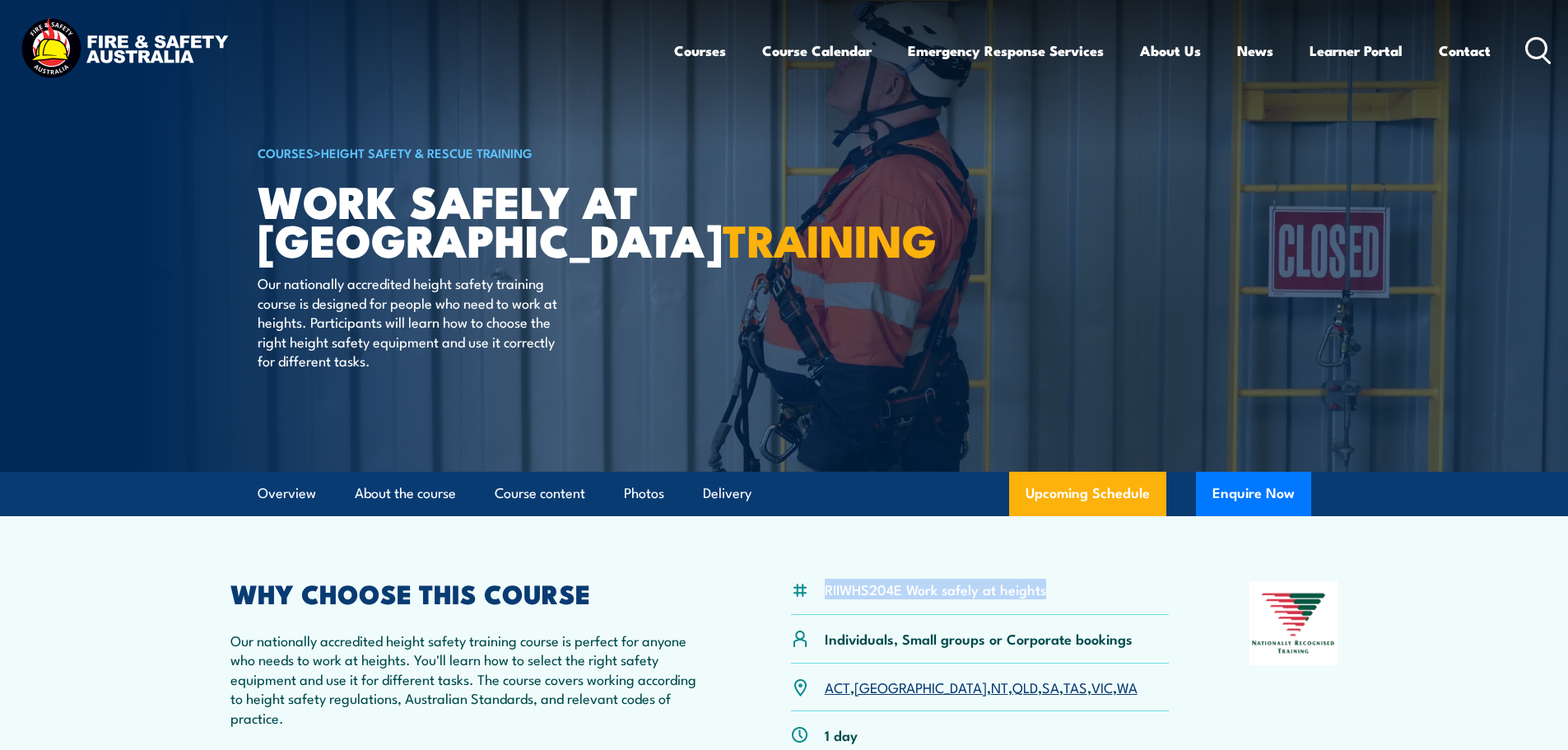
copy li "RIIWHS204E Work safely at heights"
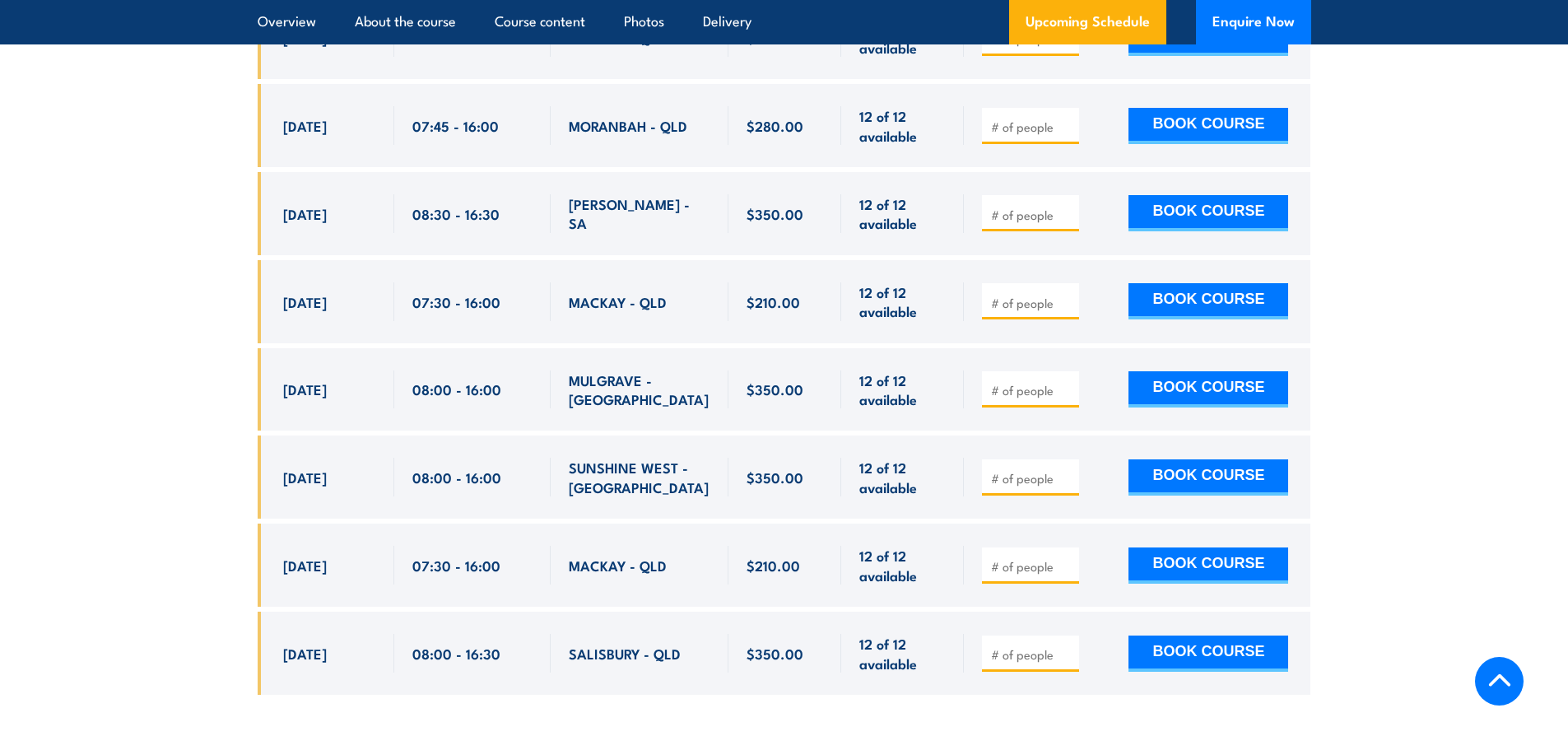
scroll to position [5596, 0]
